Goal: Transaction & Acquisition: Download file/media

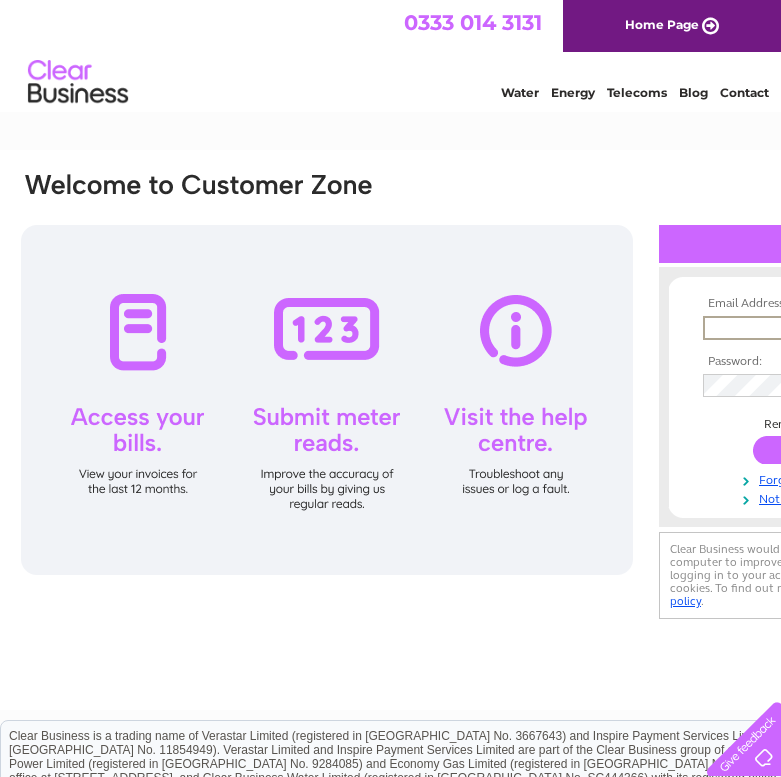
type input "[PERSON_NAME][EMAIL_ADDRESS][DOMAIN_NAME]"
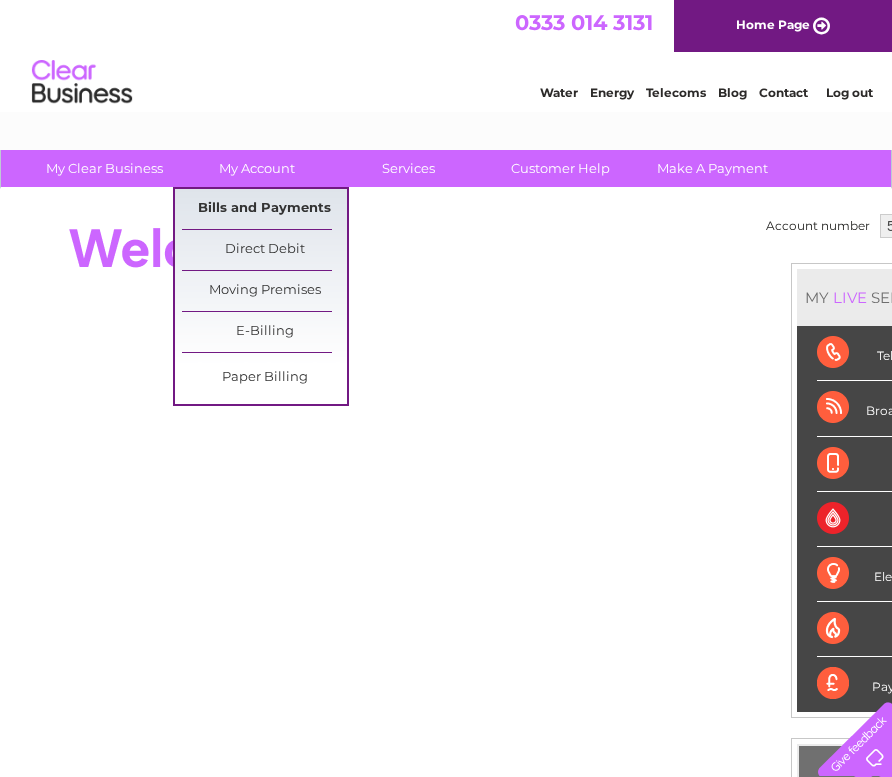
click at [241, 210] on link "Bills and Payments" at bounding box center [264, 209] width 165 height 40
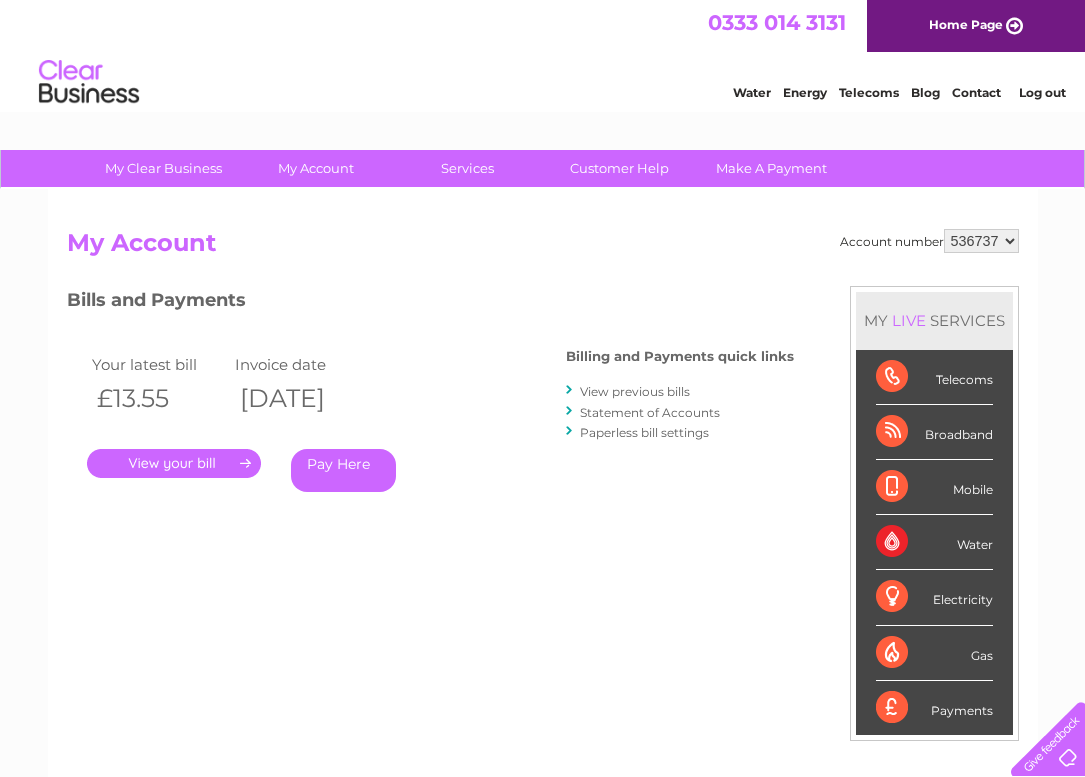
click at [224, 462] on link "." at bounding box center [174, 463] width 174 height 29
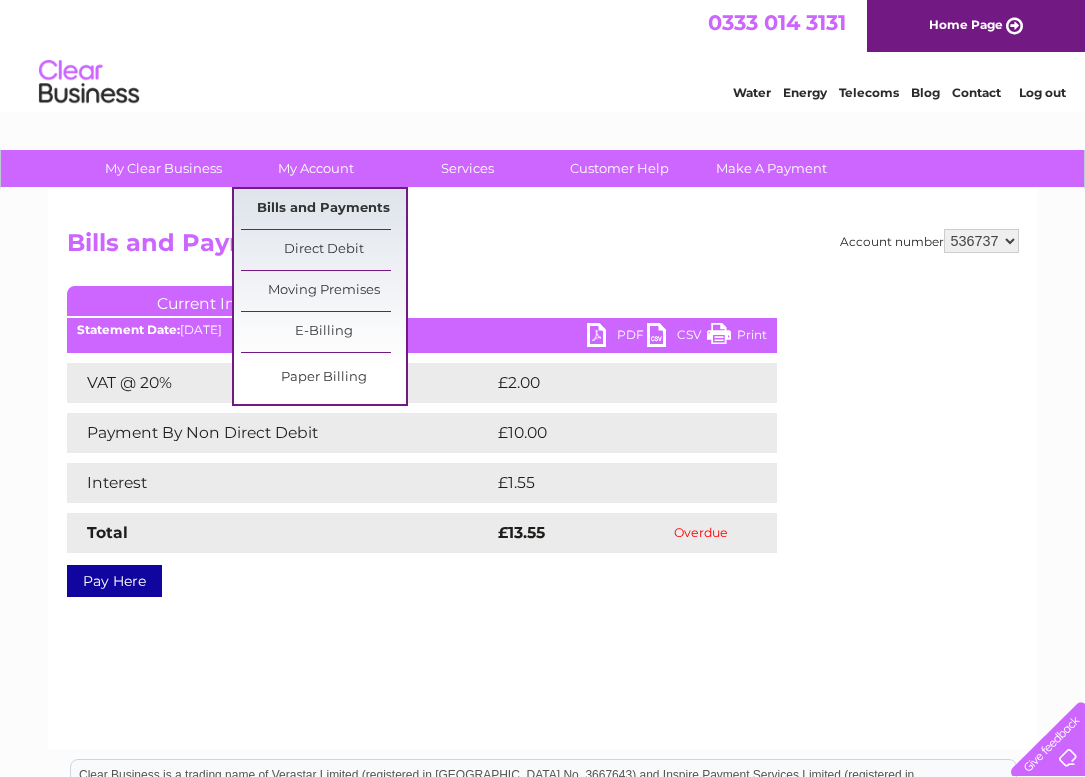
click at [341, 210] on link "Bills and Payments" at bounding box center [323, 209] width 165 height 40
click at [354, 204] on link "Bills and Payments" at bounding box center [323, 209] width 165 height 40
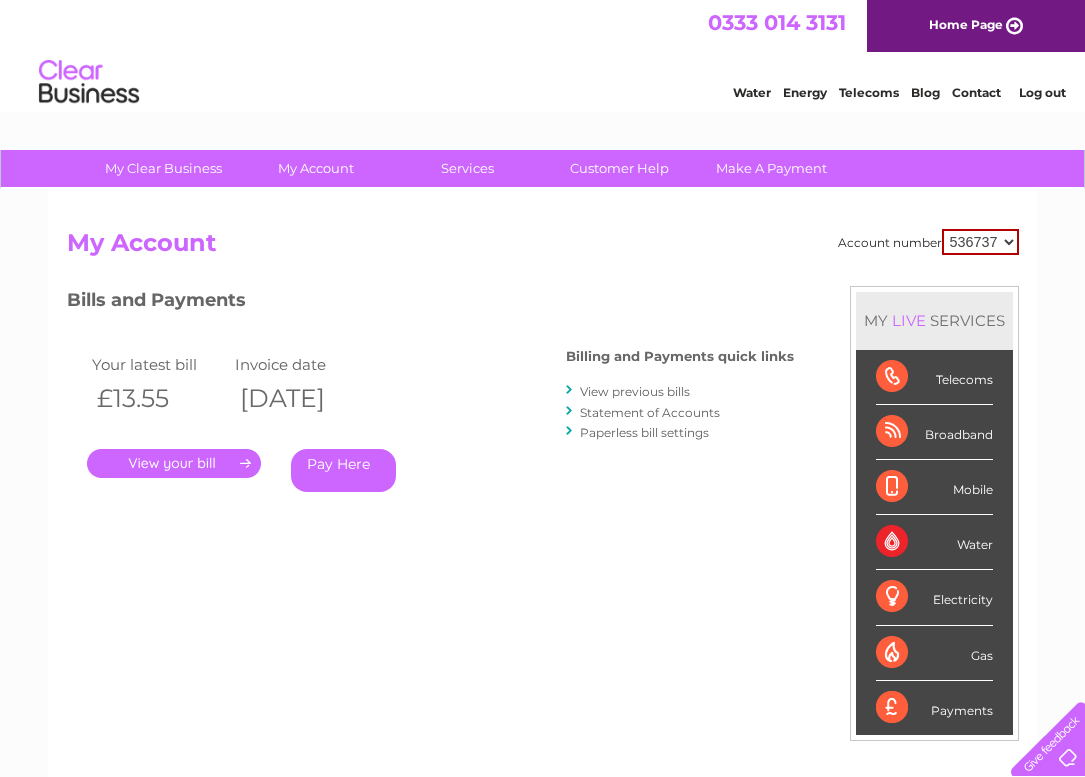
click at [644, 390] on link "View previous bills" at bounding box center [635, 391] width 110 height 15
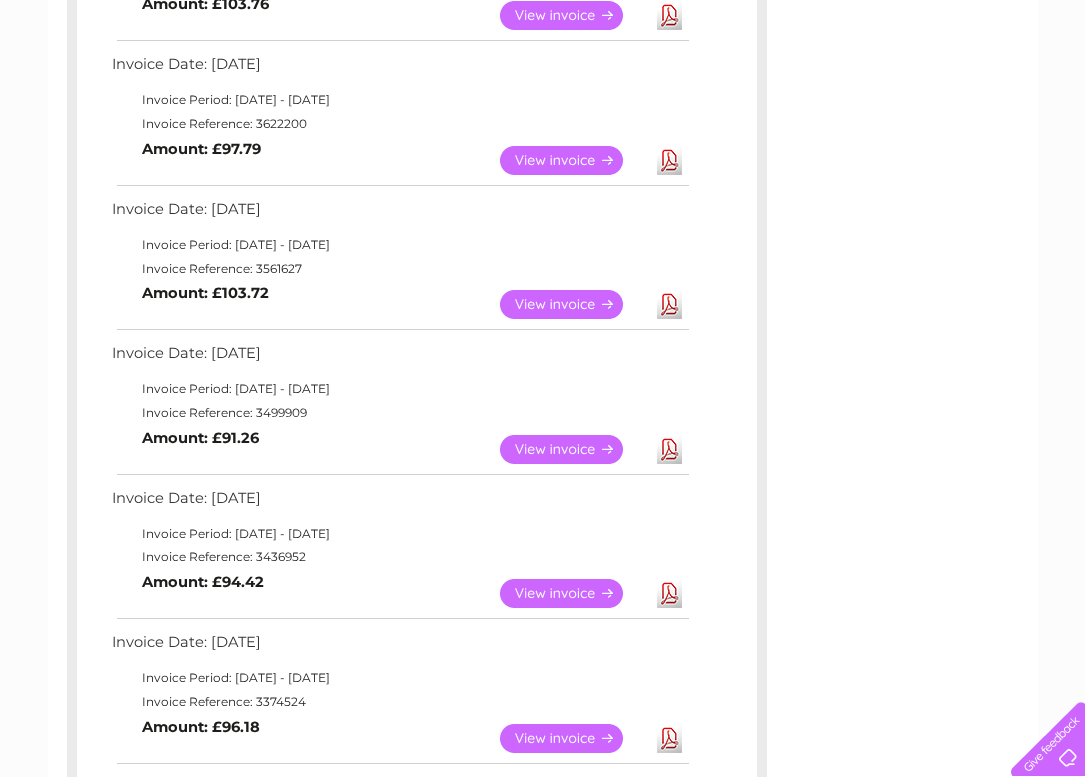
scroll to position [1052, 0]
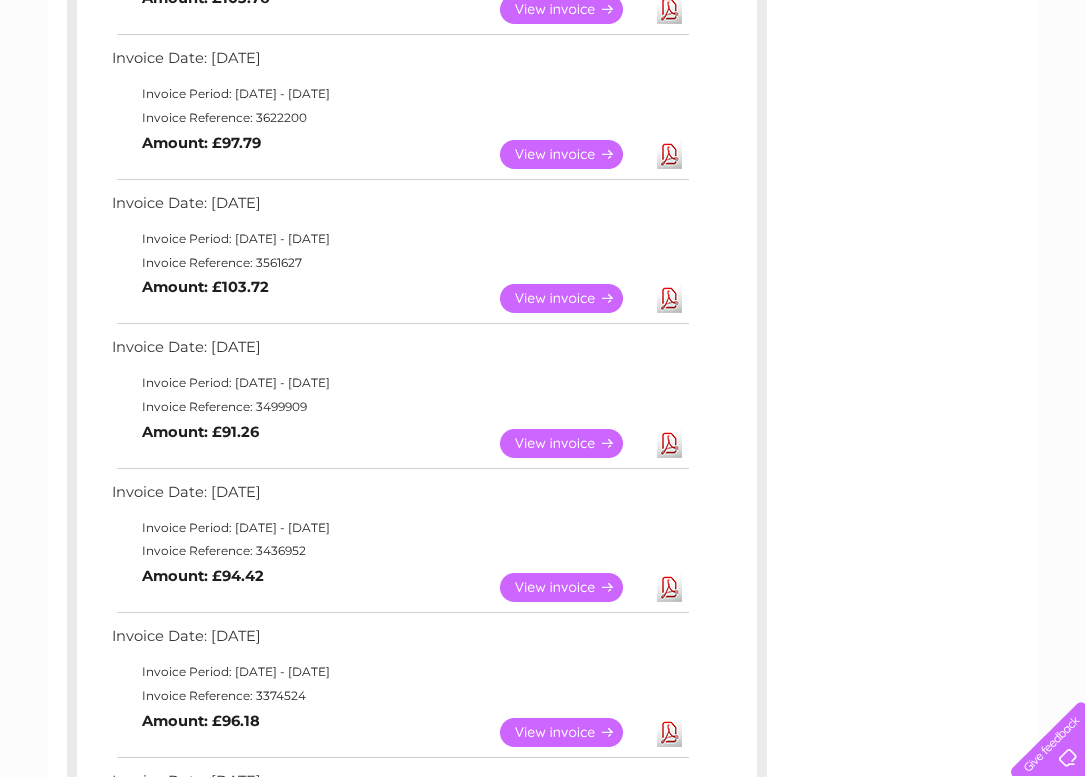
click at [671, 718] on link "Download" at bounding box center [669, 732] width 25 height 29
click at [671, 573] on link "Download" at bounding box center [669, 587] width 25 height 29
click at [668, 429] on link "Download" at bounding box center [669, 443] width 25 height 29
click at [665, 284] on link "Download" at bounding box center [669, 298] width 25 height 29
click at [669, 140] on link "Download" at bounding box center [669, 154] width 25 height 29
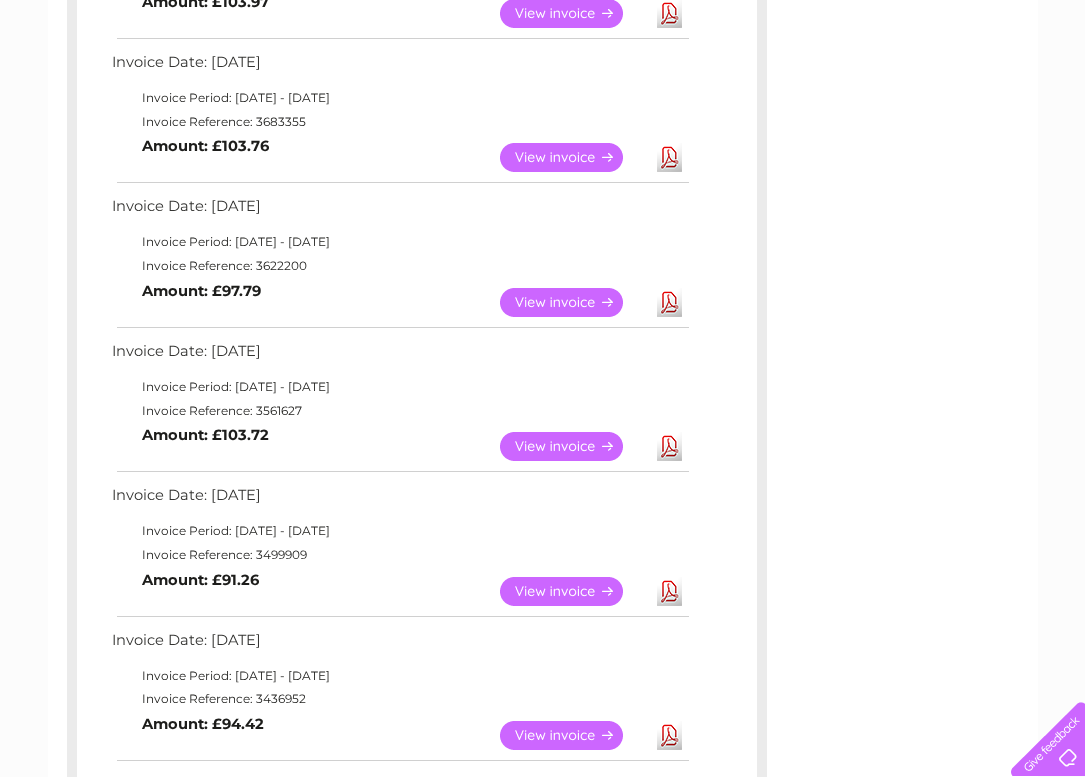
scroll to position [833, 0]
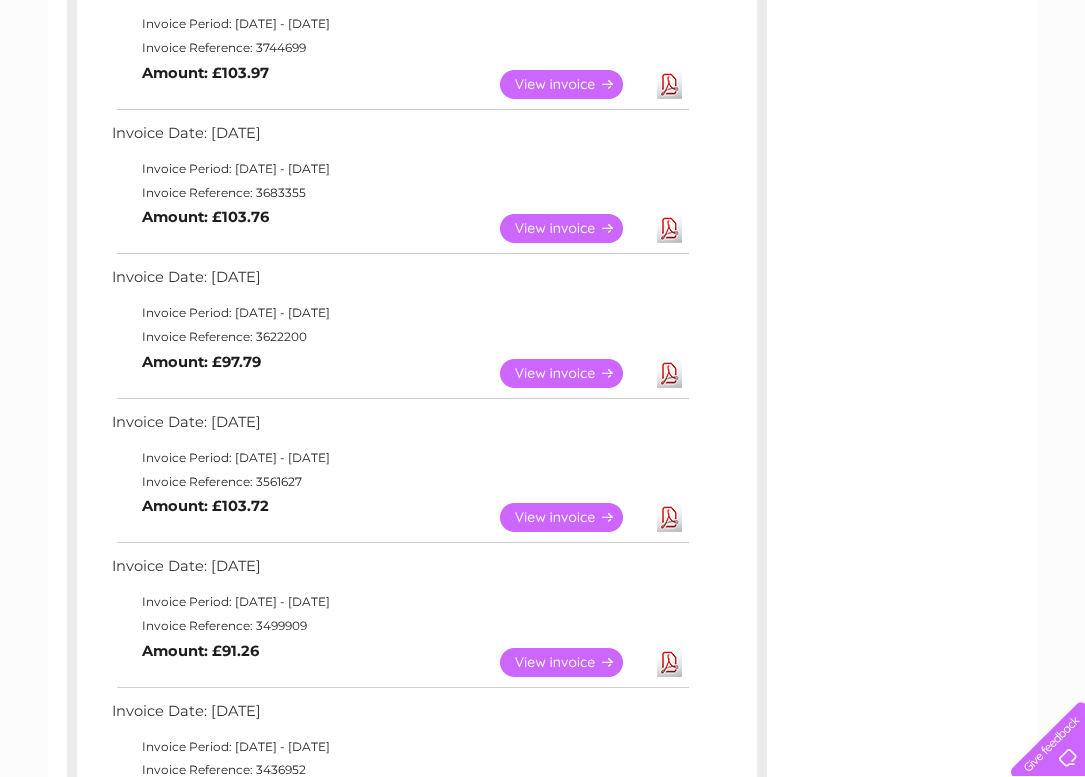
click at [673, 214] on link "Download" at bounding box center [669, 228] width 25 height 29
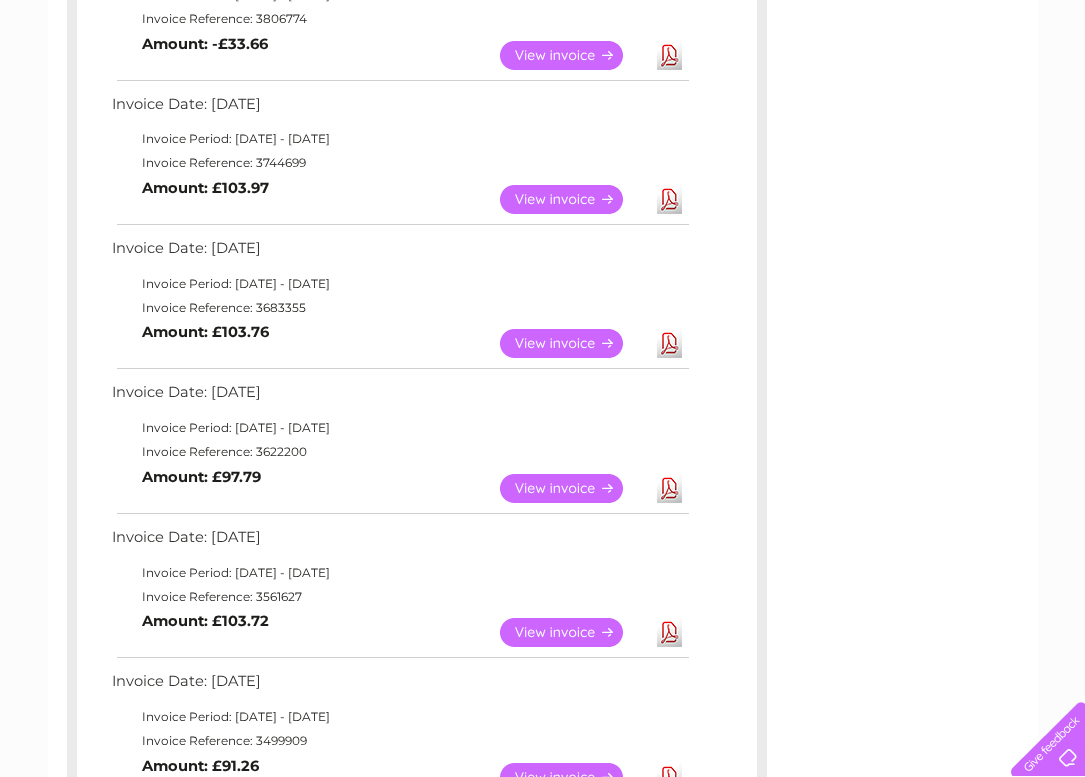
scroll to position [694, 0]
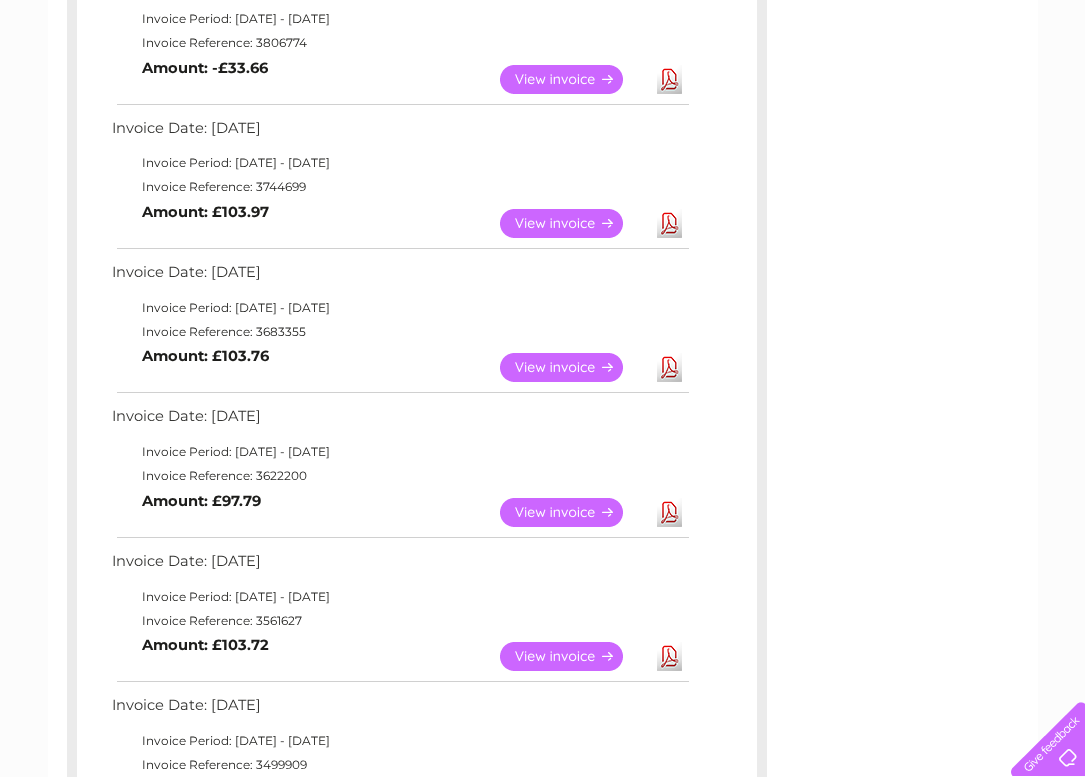
click at [672, 212] on link "Download" at bounding box center [669, 223] width 25 height 29
click at [672, 72] on link "Download" at bounding box center [669, 79] width 25 height 29
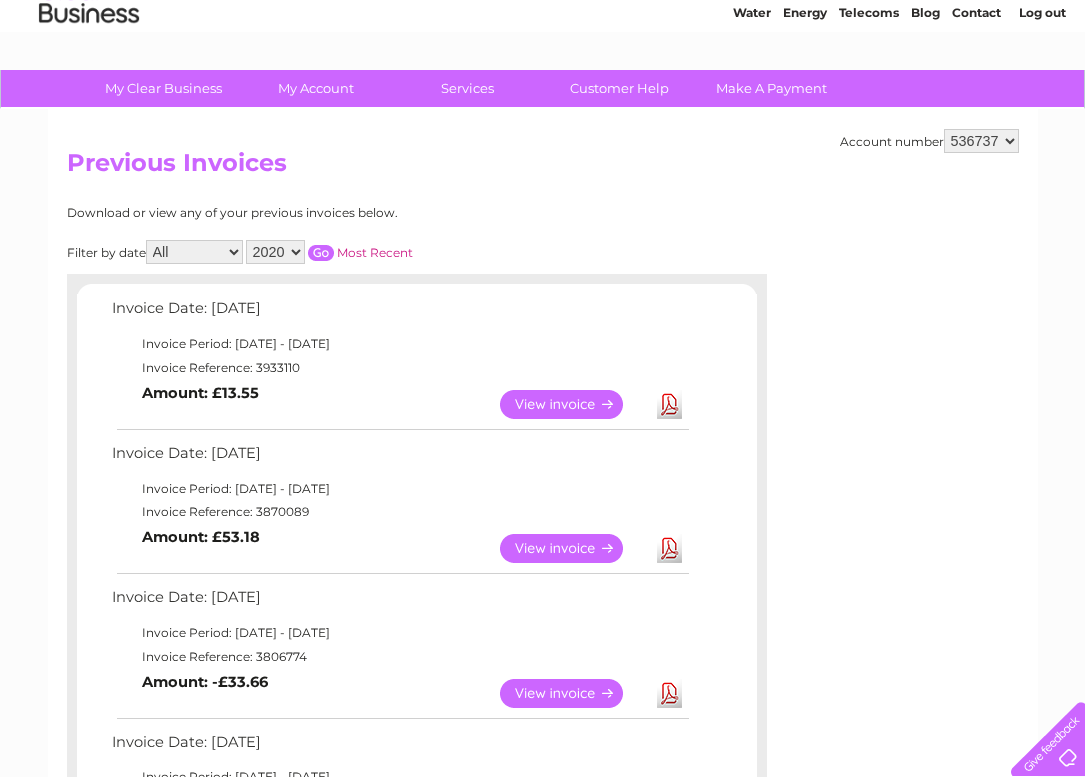
scroll to position [59, 0]
